Goal: Understand process/instructions: Learn how to perform a task or action

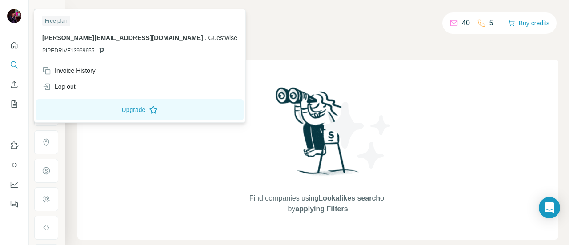
click at [14, 13] on img at bounding box center [14, 16] width 14 height 14
click at [242, 78] on div "Find companies using Lookalikes search or by applying Filters" at bounding box center [318, 150] width 160 height 180
click at [81, 110] on button "Upgrade" at bounding box center [140, 109] width 208 height 21
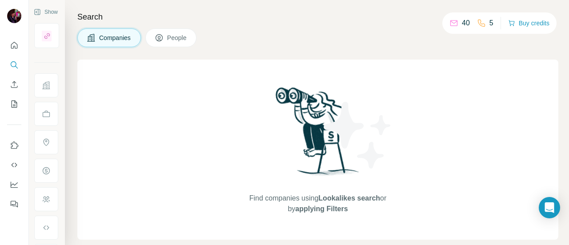
click at [175, 42] on span "People" at bounding box center [177, 37] width 20 height 9
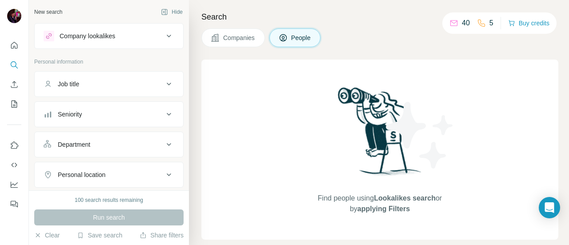
click at [248, 36] on span "Companies" at bounding box center [239, 37] width 32 height 9
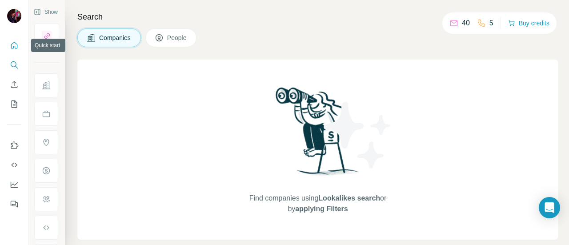
click at [20, 48] on button "Quick start" at bounding box center [14, 45] width 14 height 16
